Goal: Contribute content

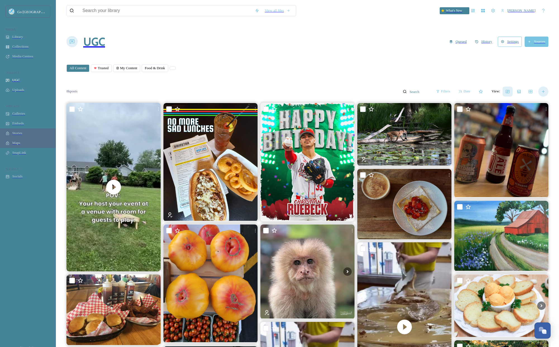
click at [545, 90] on icon at bounding box center [543, 91] width 3 height 3
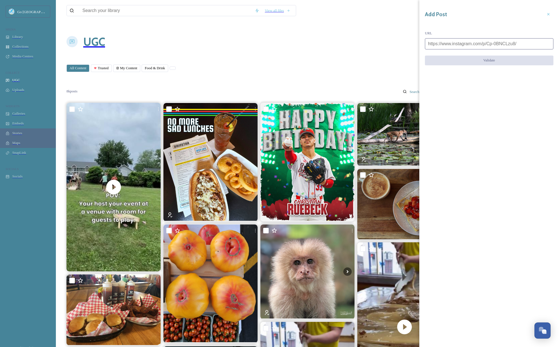
click at [449, 39] on input at bounding box center [489, 43] width 129 height 11
paste input "https://www.instagram.com/p/DOOX-UdDkNg/"
type input "https://www.instagram.com/p/DOOX-UdDkNg/"
click at [465, 56] on button "Validate" at bounding box center [489, 61] width 129 height 10
click at [498, 56] on button "Add Post" at bounding box center [489, 61] width 129 height 10
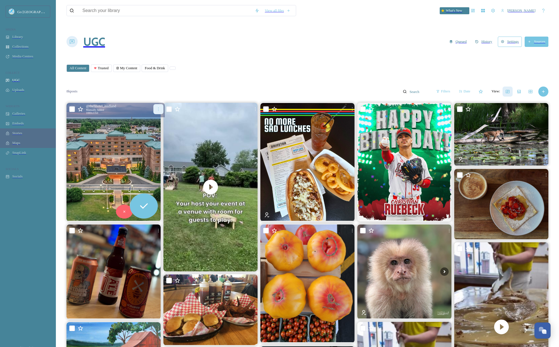
click at [156, 107] on icon at bounding box center [158, 109] width 4 height 4
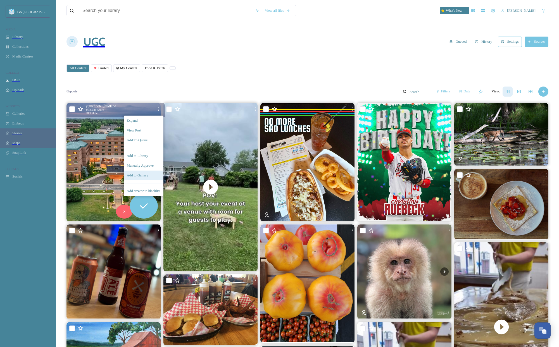
click at [147, 171] on div "Add to Gallery" at bounding box center [143, 176] width 39 height 10
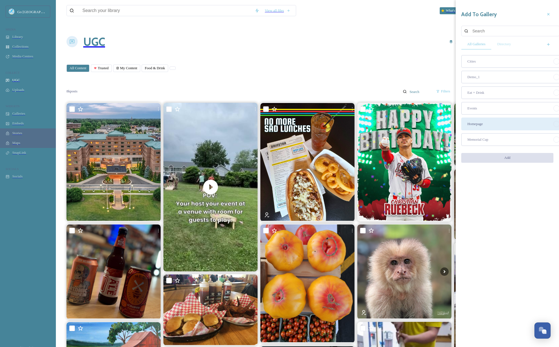
click at [491, 118] on div "Homepage" at bounding box center [513, 124] width 105 height 13
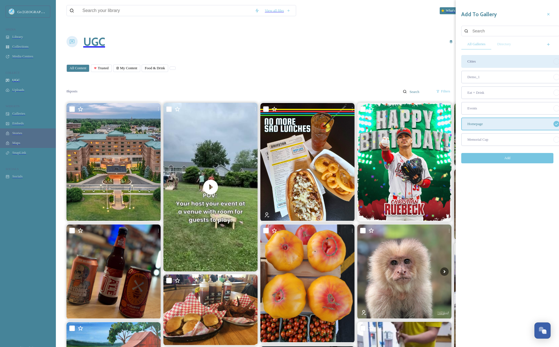
click at [477, 55] on div "Cities" at bounding box center [513, 61] width 105 height 13
click at [518, 153] on button "Add" at bounding box center [507, 158] width 92 height 10
